Goal: Use online tool/utility

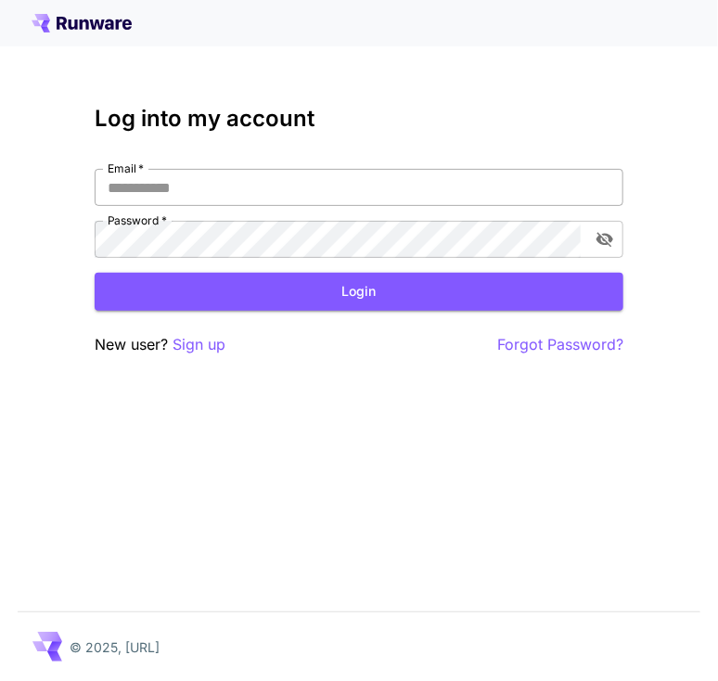
drag, startPoint x: 0, startPoint y: 0, endPoint x: 261, endPoint y: 188, distance: 321.4
click at [261, 188] on input "Email   *" at bounding box center [359, 187] width 528 height 37
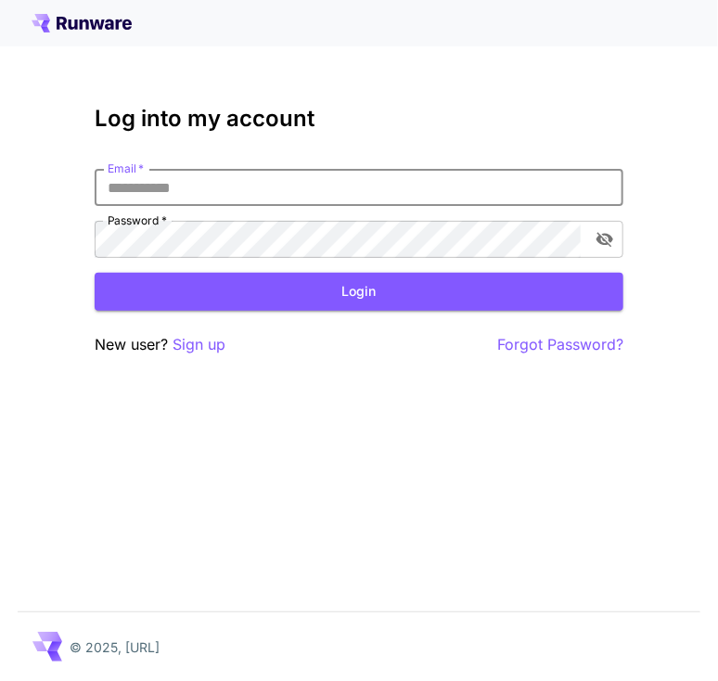
click at [276, 197] on input "Email   *" at bounding box center [359, 187] width 528 height 37
type input "**********"
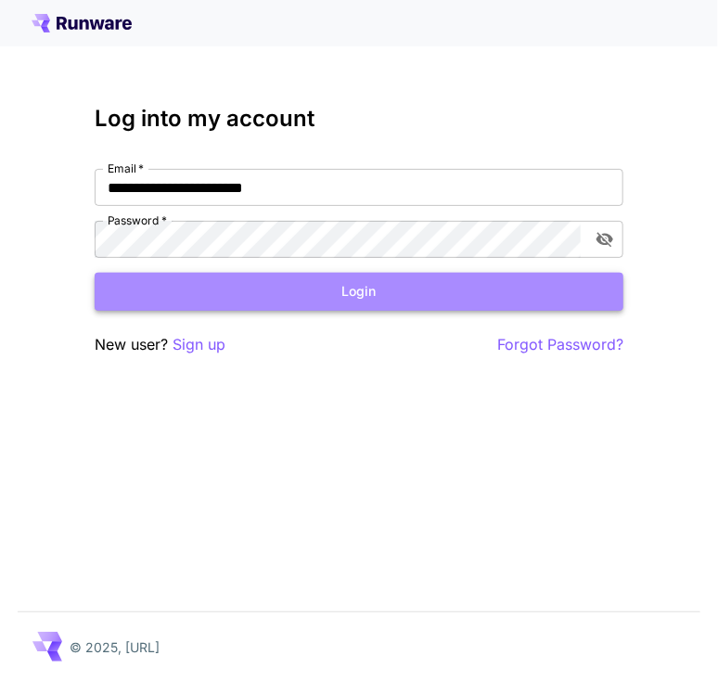
click at [249, 297] on button "Login" at bounding box center [359, 292] width 528 height 38
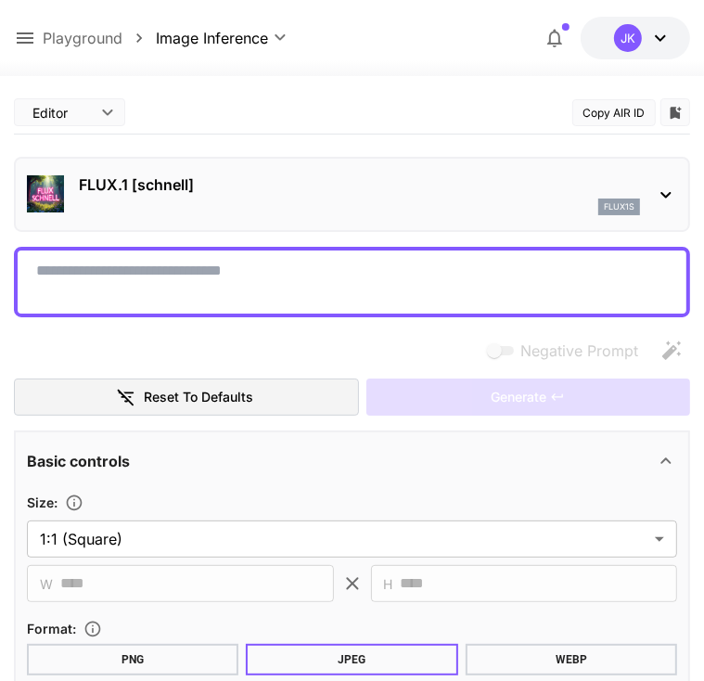
click at [257, 182] on p "FLUX.1 [schnell]" at bounding box center [359, 184] width 561 height 22
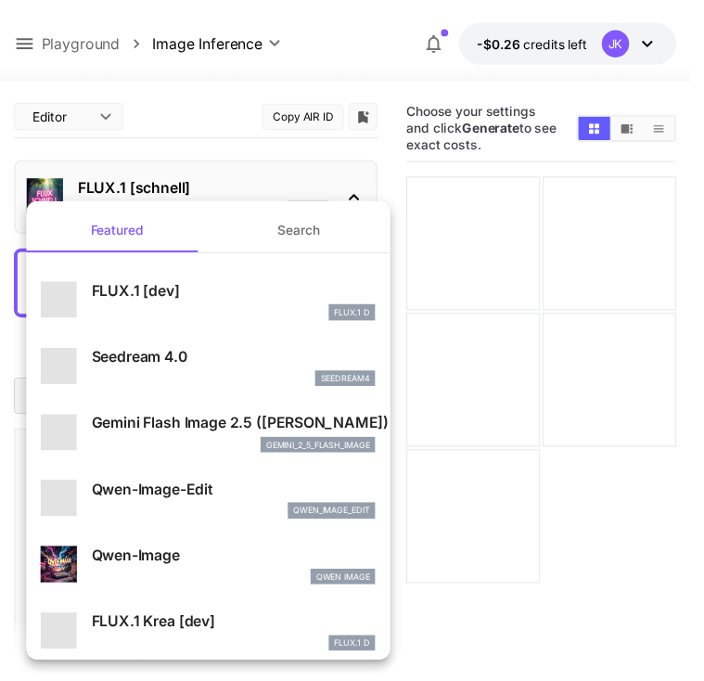
scroll to position [93, 0]
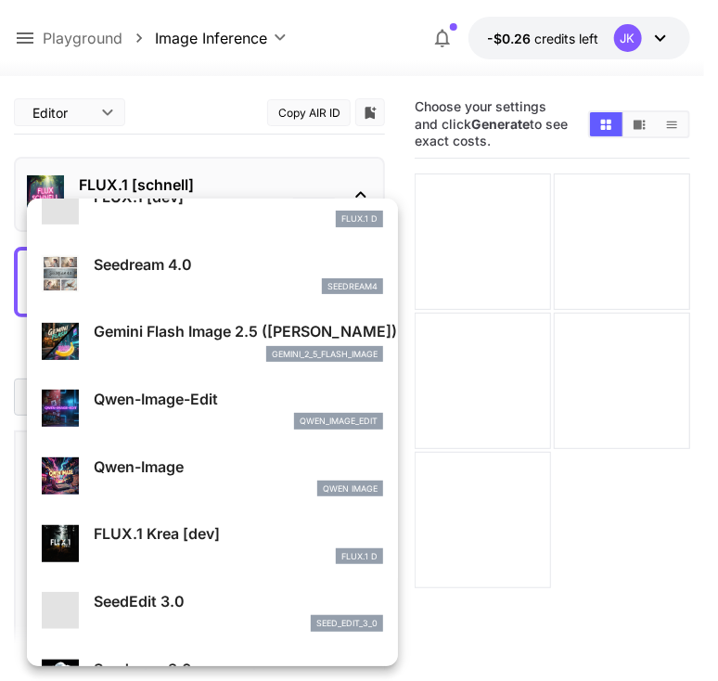
click at [194, 274] on p "Seedream 4.0" at bounding box center [238, 264] width 289 height 22
type input "**********"
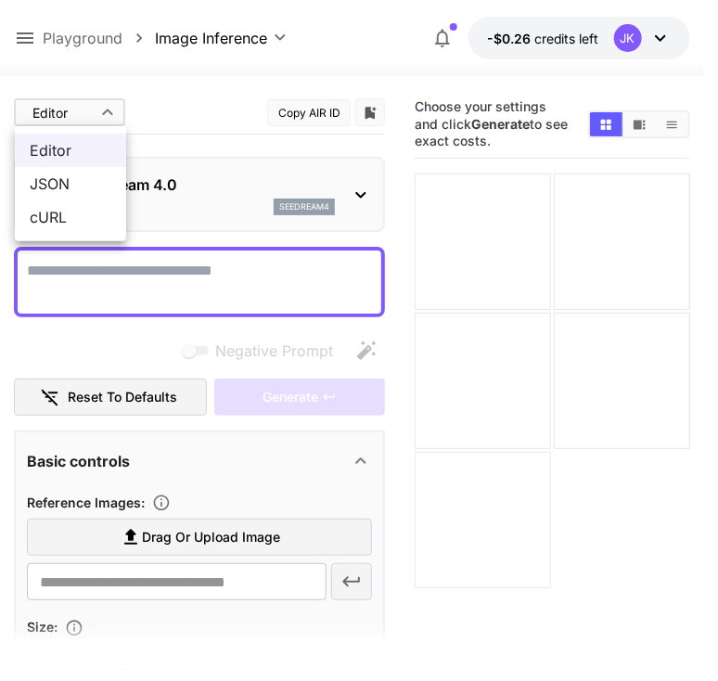
click at [74, 101] on body "**********" at bounding box center [359, 413] width 718 height 827
click at [62, 176] on span "JSON" at bounding box center [71, 183] width 82 height 22
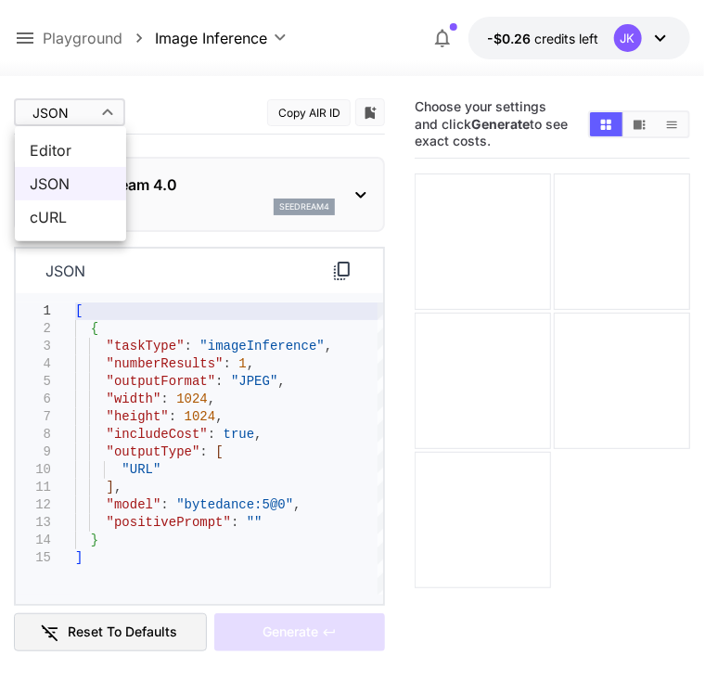
click at [96, 106] on body "**********" at bounding box center [359, 413] width 718 height 827
click at [82, 148] on span "Editor" at bounding box center [71, 150] width 82 height 22
type input "****"
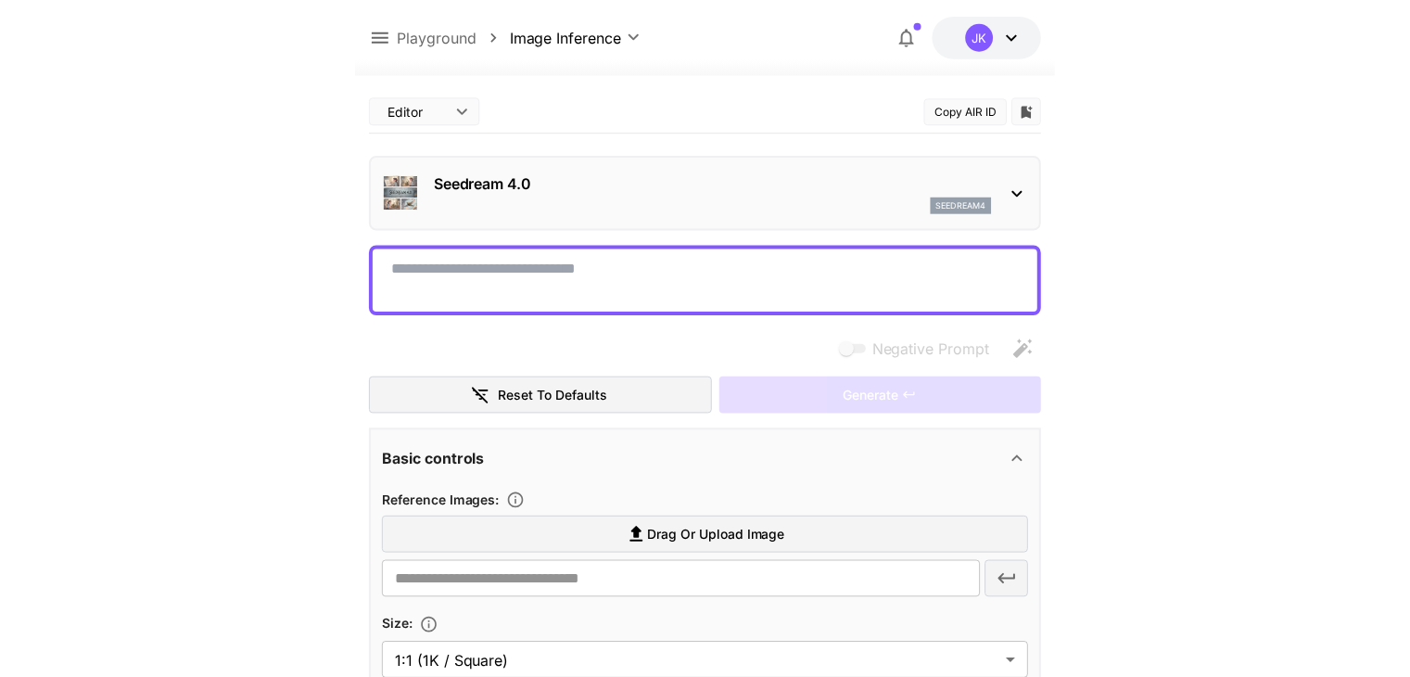
scroll to position [278, 0]
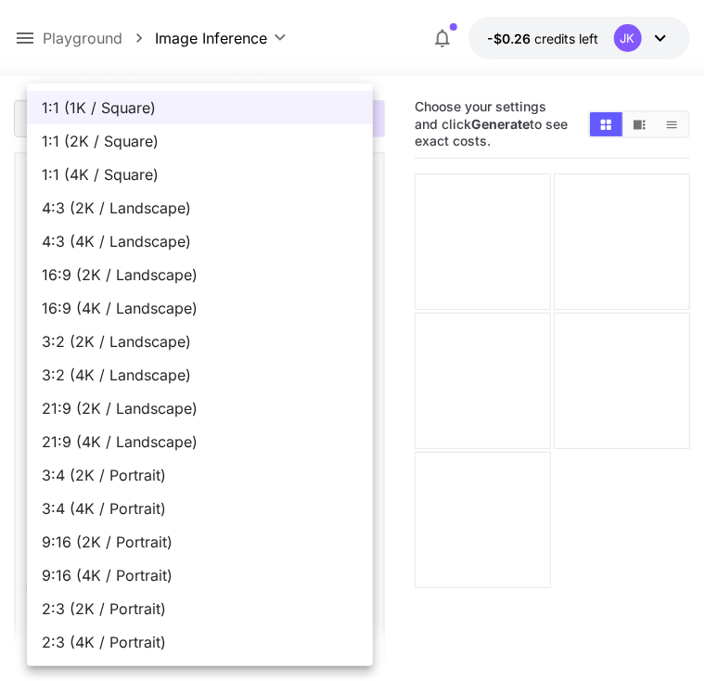
click at [338, 67] on div at bounding box center [359, 340] width 718 height 681
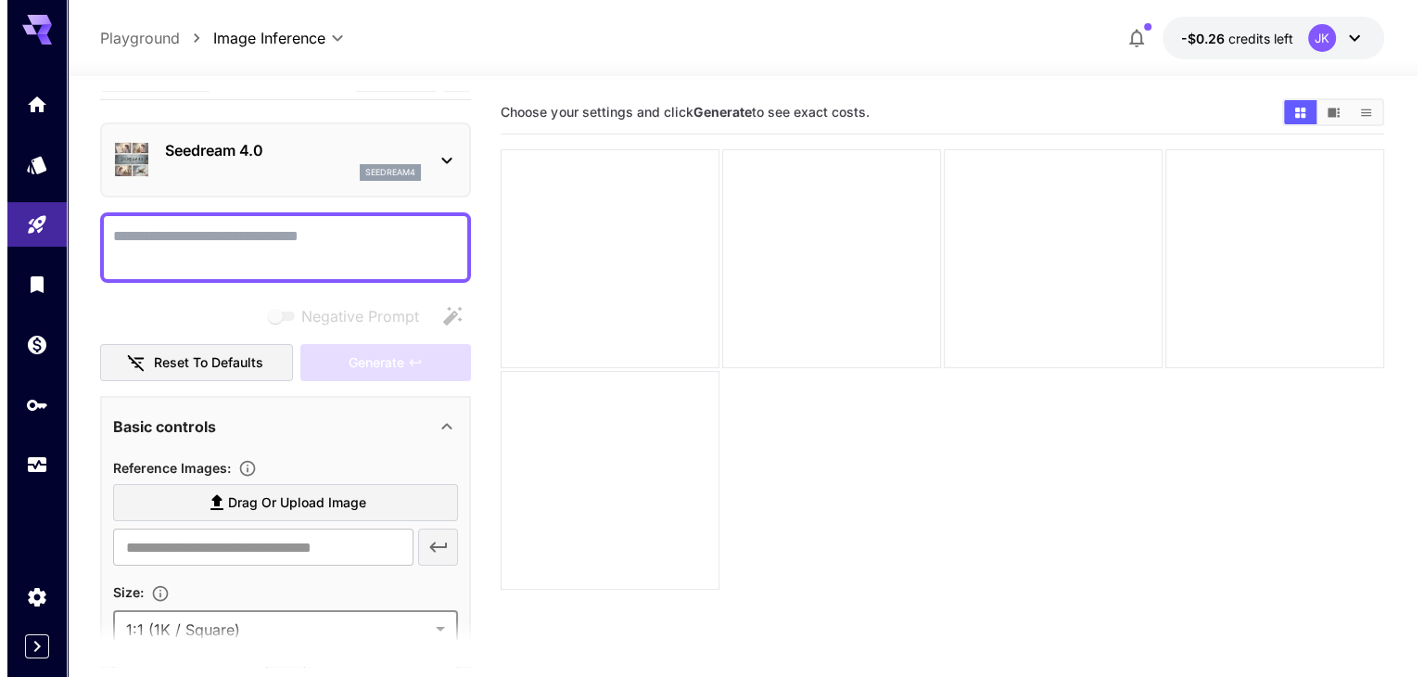
scroll to position [0, 0]
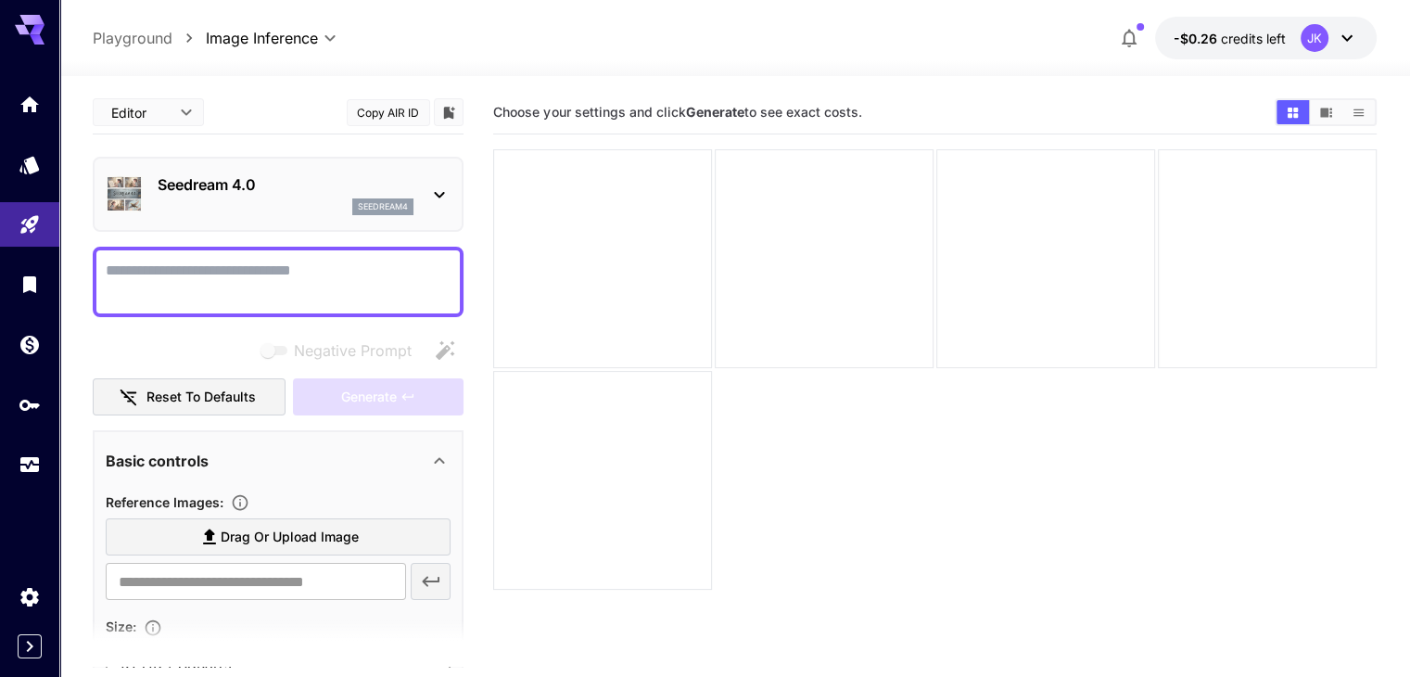
click at [367, 171] on div "Seedream 4.0 seedream4" at bounding box center [278, 194] width 345 height 57
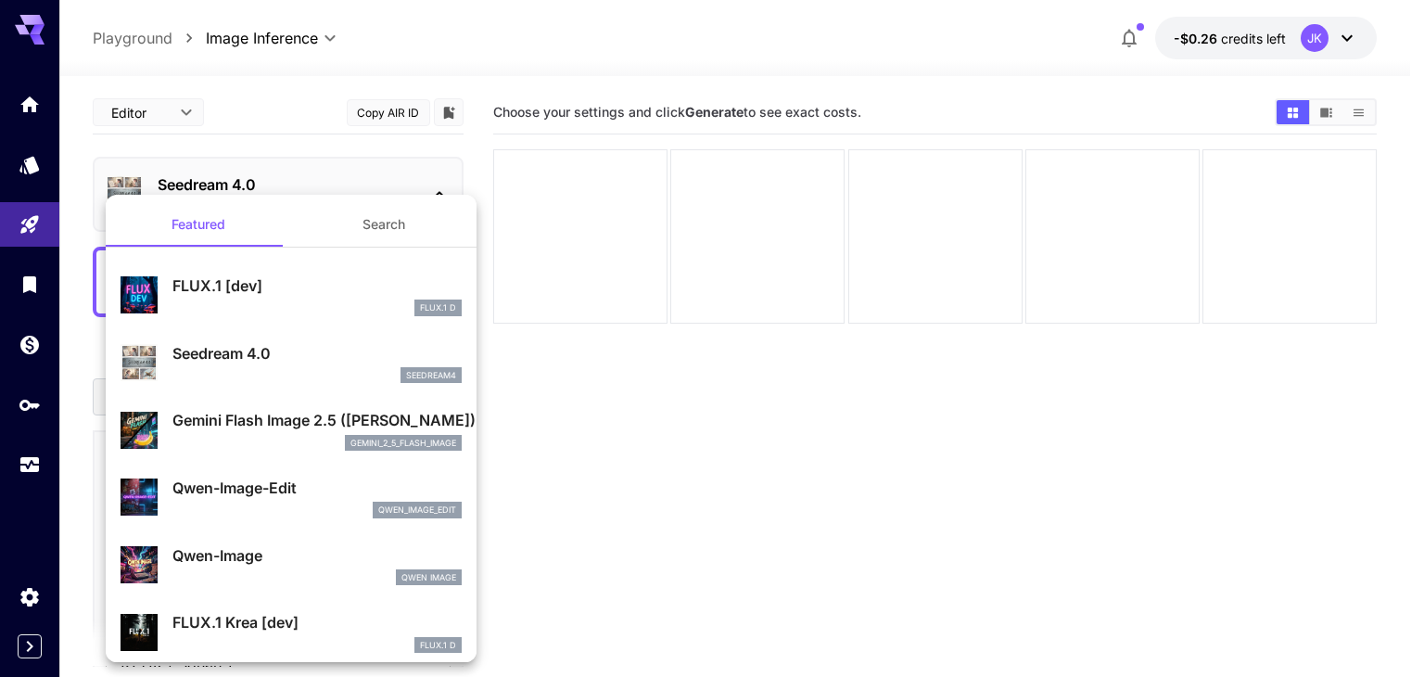
click at [367, 171] on div at bounding box center [712, 338] width 1424 height 677
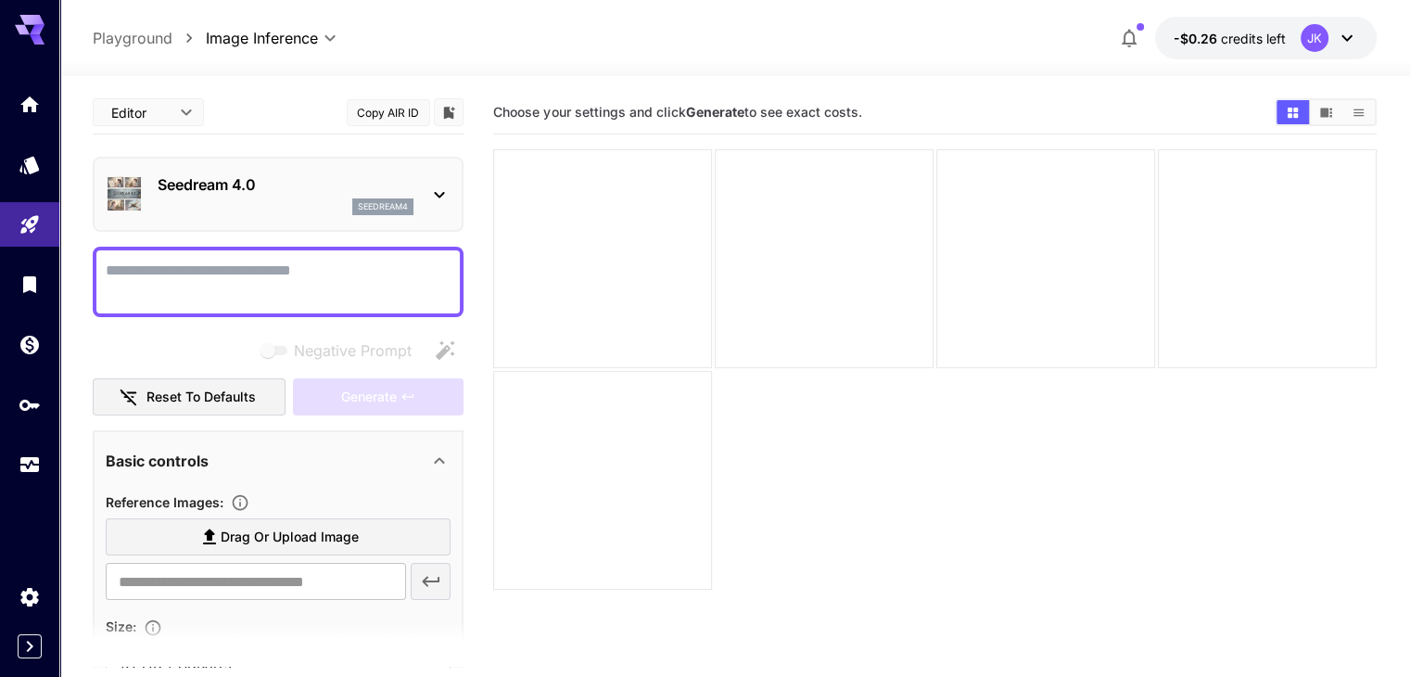
click at [367, 171] on div "Seedream 4.0 seedream4" at bounding box center [278, 194] width 345 height 57
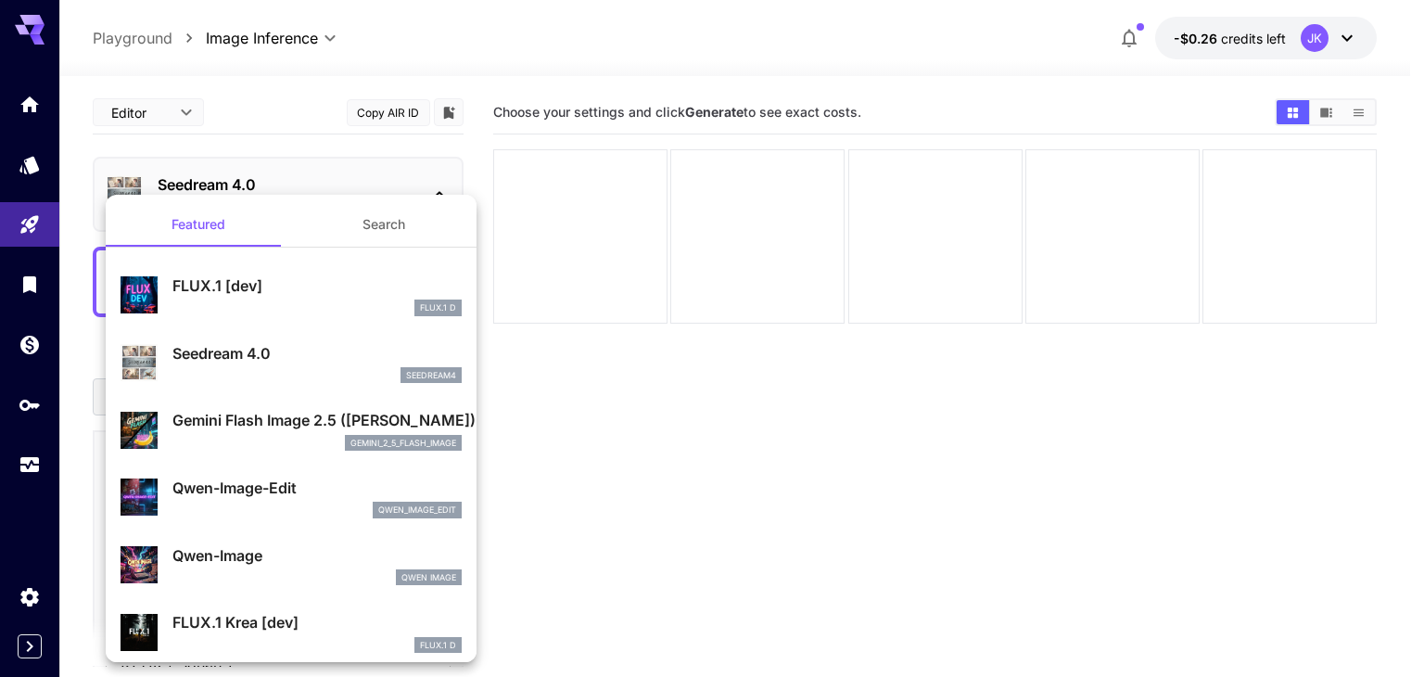
click at [367, 171] on div at bounding box center [712, 338] width 1424 height 677
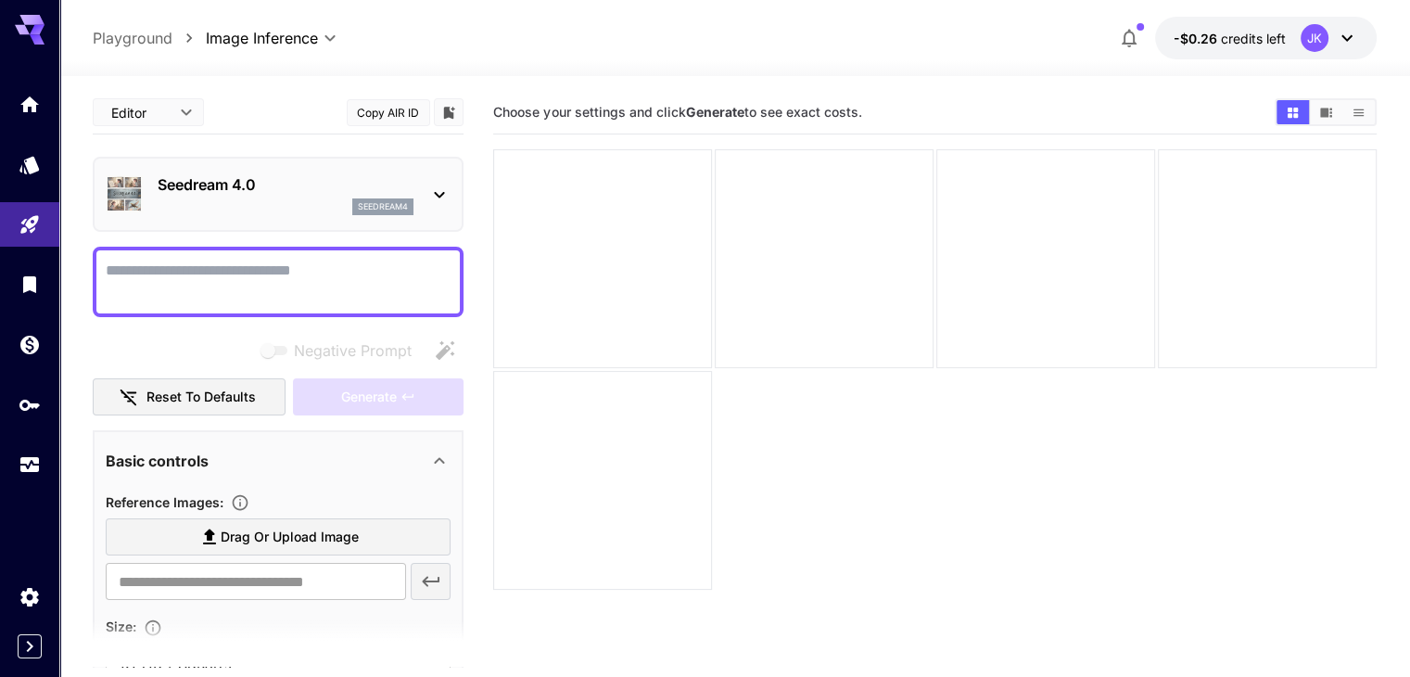
click at [367, 171] on div "Seedream 4.0 seedream4" at bounding box center [278, 194] width 345 height 57
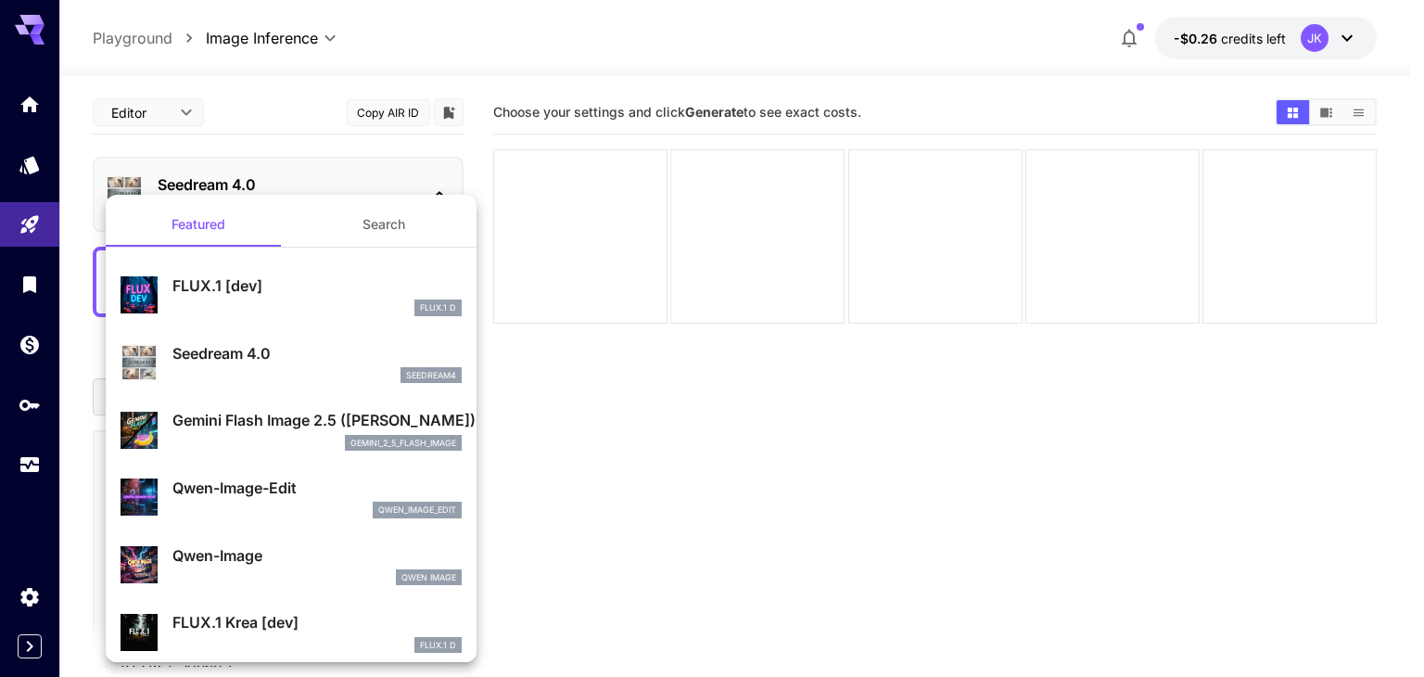
click at [397, 338] on div "Seedream 4.0 seedream4" at bounding box center [291, 363] width 341 height 57
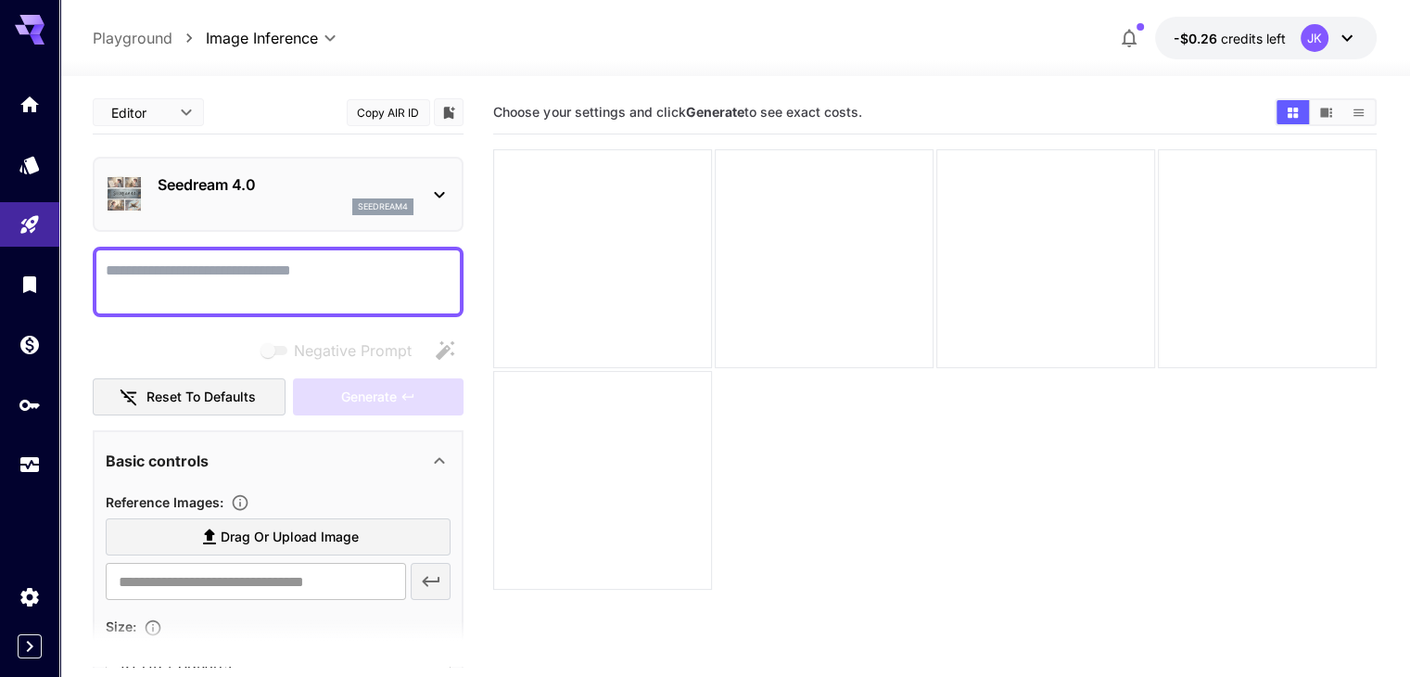
click at [503, 72] on div at bounding box center [734, 65] width 1351 height 22
click at [285, 194] on p "Seedream 4.0" at bounding box center [286, 184] width 256 height 22
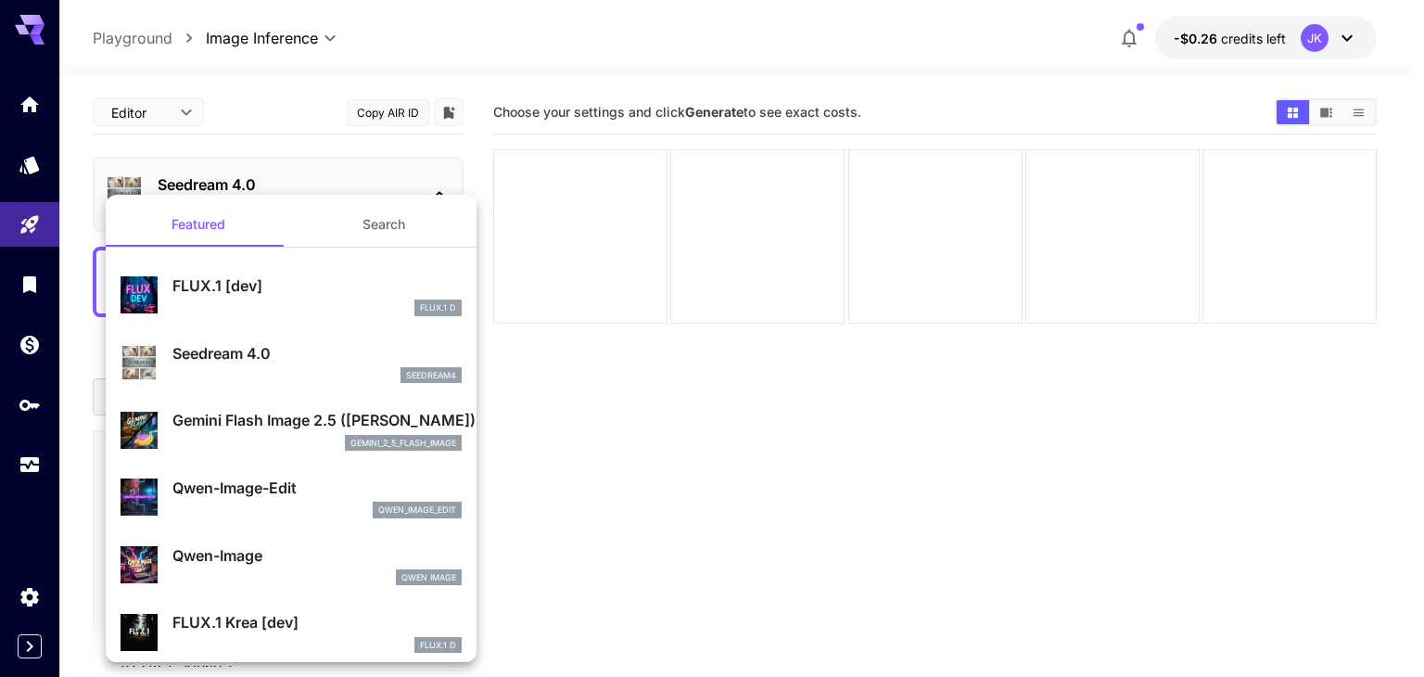
click at [307, 120] on div at bounding box center [712, 338] width 1424 height 677
